Goal: Task Accomplishment & Management: Manage account settings

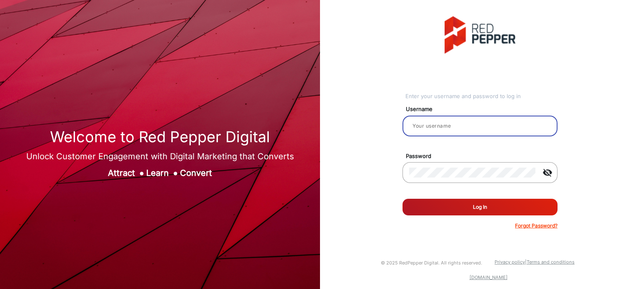
click at [442, 125] on input "email" at bounding box center [480, 126] width 142 height 10
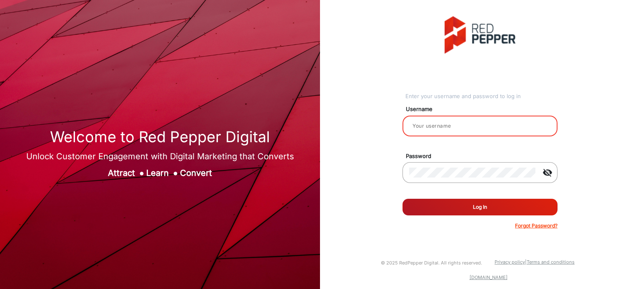
type input "Rachael"
click at [479, 211] on button "Log In" at bounding box center [479, 207] width 155 height 17
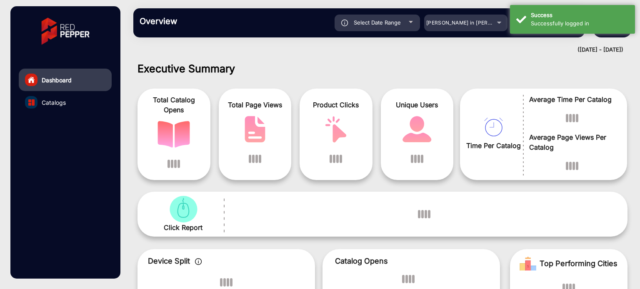
scroll to position [6, 0]
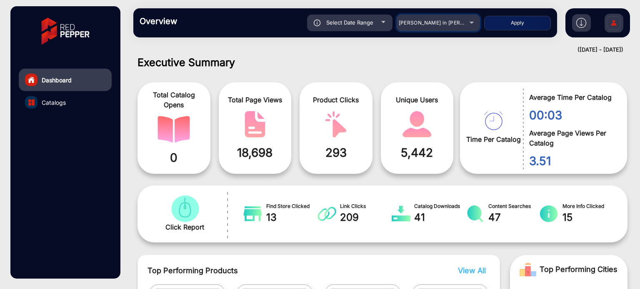
click at [473, 21] on div "[PERSON_NAME] in [PERSON_NAME]" at bounding box center [437, 23] width 83 height 10
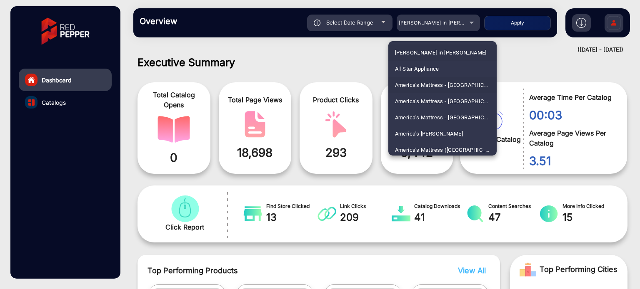
drag, startPoint x: 493, startPoint y: 46, endPoint x: 491, endPoint y: 81, distance: 35.5
click at [491, 81] on div "[PERSON_NAME] in [PERSON_NAME] Furniture All Star Appliance America's Mattress …" at bounding box center [442, 98] width 108 height 115
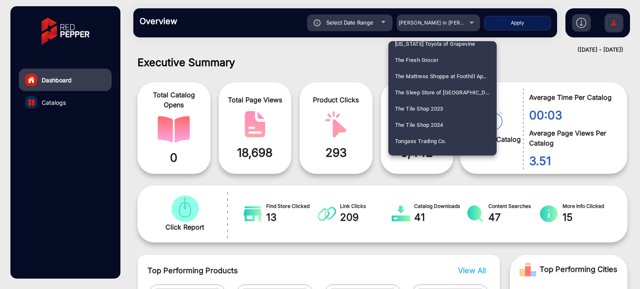
scroll to position [2182, 0]
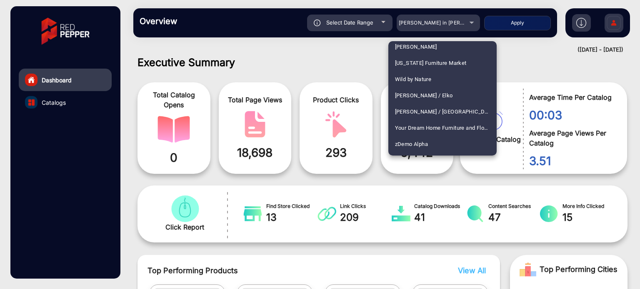
click at [345, 55] on div at bounding box center [320, 144] width 640 height 289
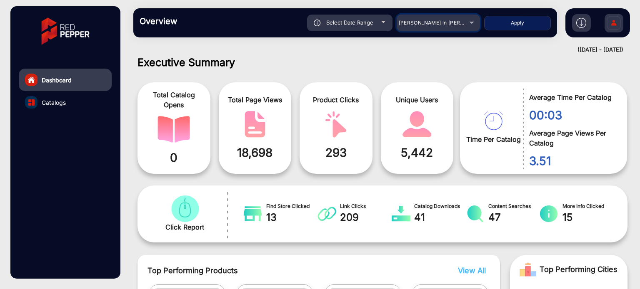
click at [453, 28] on mat-select "[PERSON_NAME] in [PERSON_NAME]" at bounding box center [437, 23] width 83 height 17
click at [473, 22] on div "[PERSON_NAME] in [PERSON_NAME]" at bounding box center [437, 23] width 83 height 10
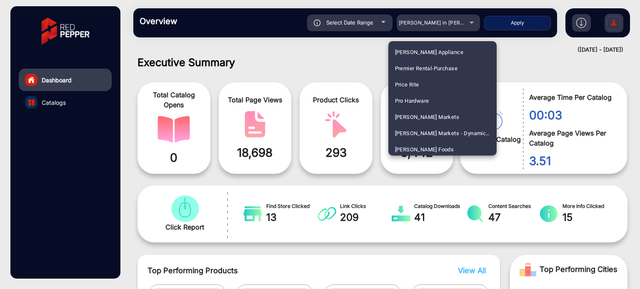
scroll to position [1712, 0]
